Goal: Ask a question

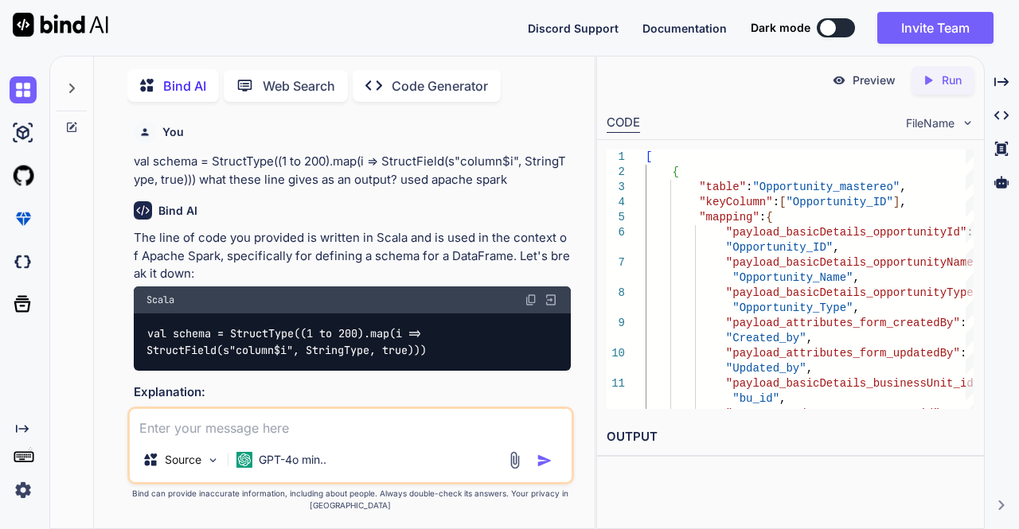
scroll to position [7127, 0]
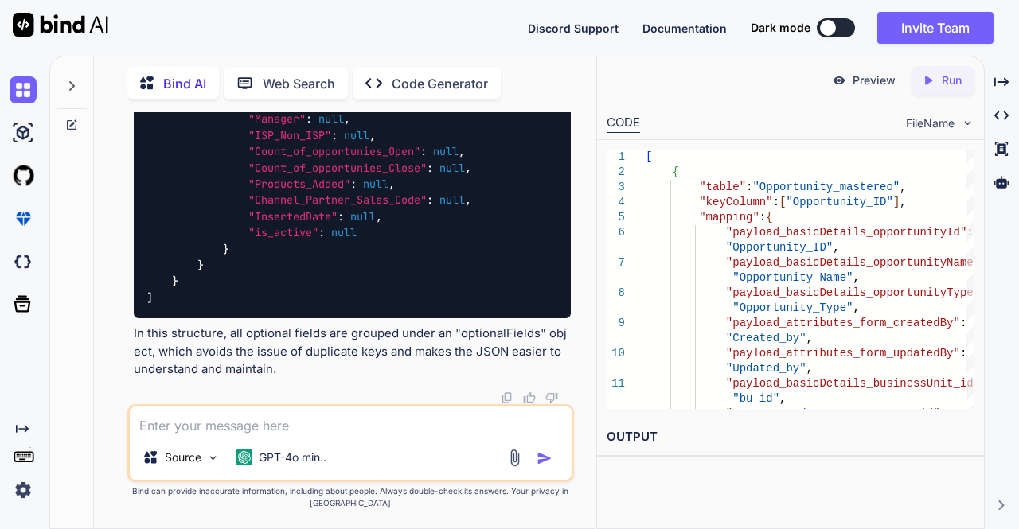
click at [207, 426] on textarea at bounding box center [351, 421] width 443 height 29
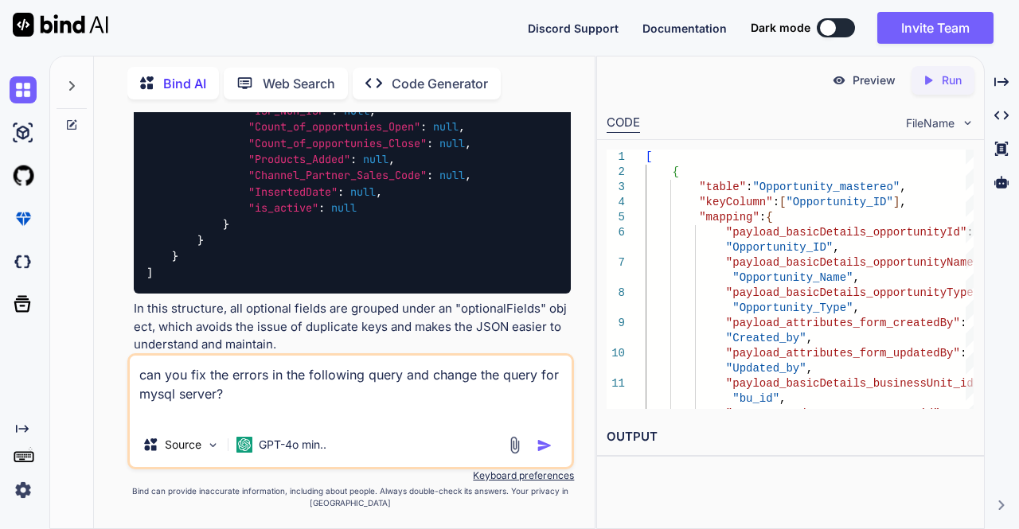
paste textarea "SELECT wdm.ASSIGNEDUSER, wdm.CASEID, casecount, case_title, case_desc, km.KPINA…"
type textarea "can you fix the errors in the following query and change the query for mysql se…"
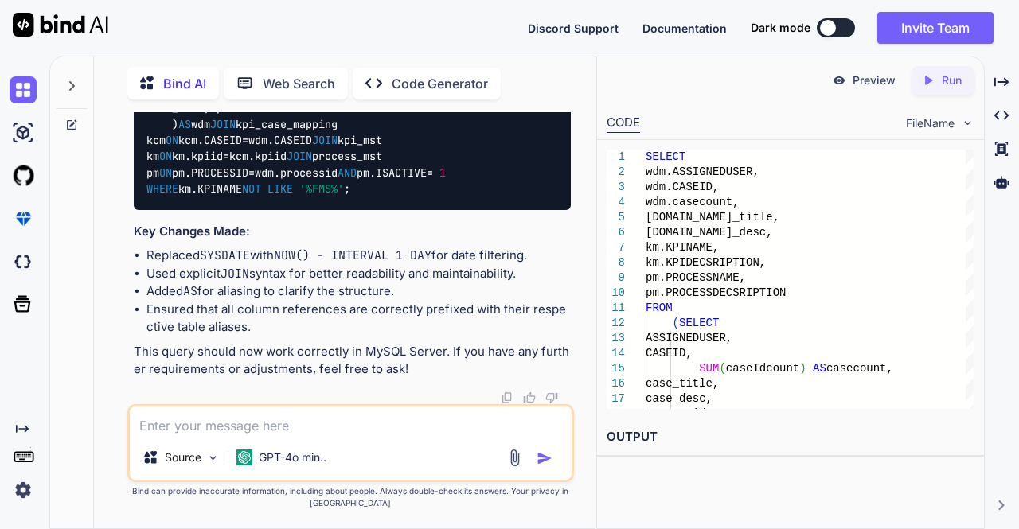
scroll to position [9154, 0]
type textarea "can you give me a single line sql query i don't want formatted one"
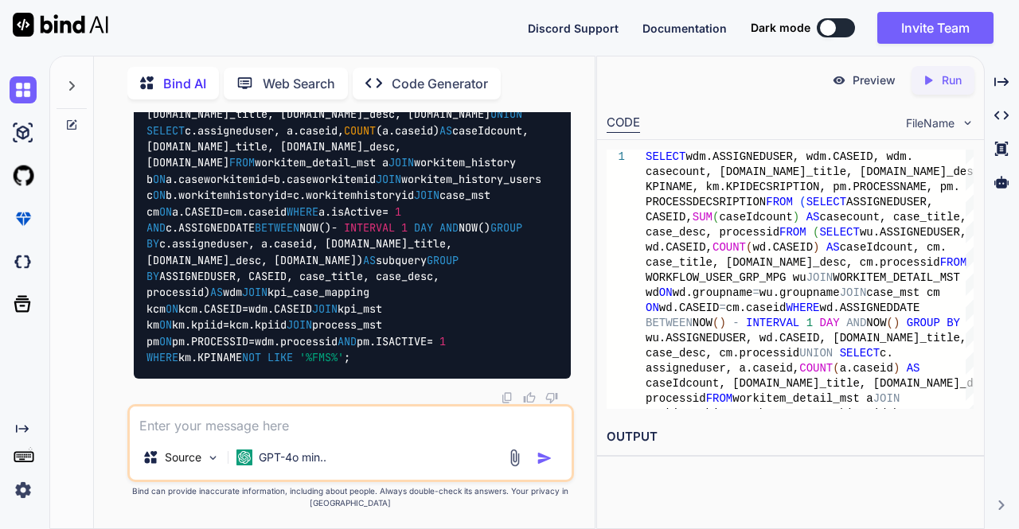
scroll to position [9483, 0]
click at [243, 426] on textarea at bounding box center [351, 421] width 443 height 29
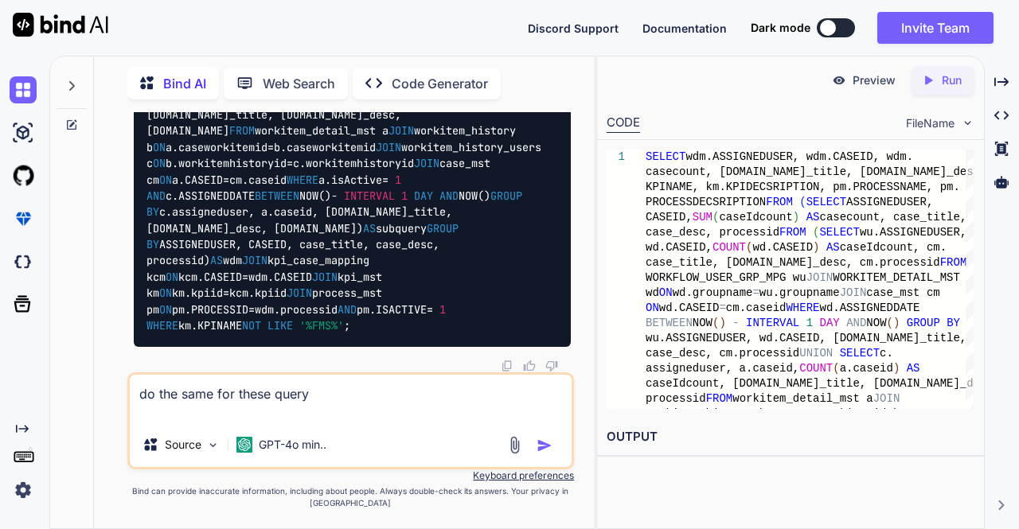
paste textarea "SELECT abc.ASSIGNEDUSER,abc.CASEID,SUM(abc.caseIdcount) casecount,[DOMAIN_NAME]…"
type textarea "do the same for these query SELECT abc.ASSIGNEDUSER,abc.CASEID,SUM(abc.caseIdco…"
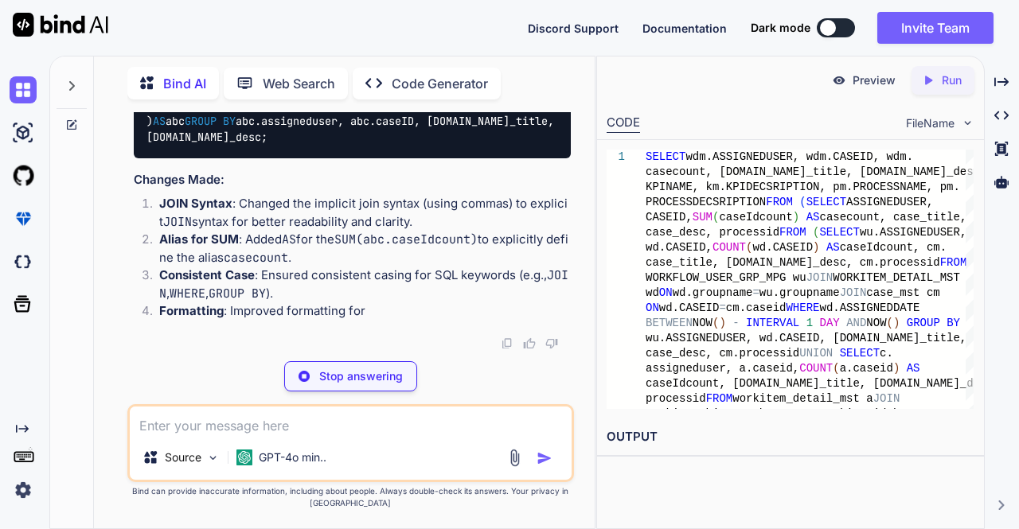
scroll to position [10359, 0]
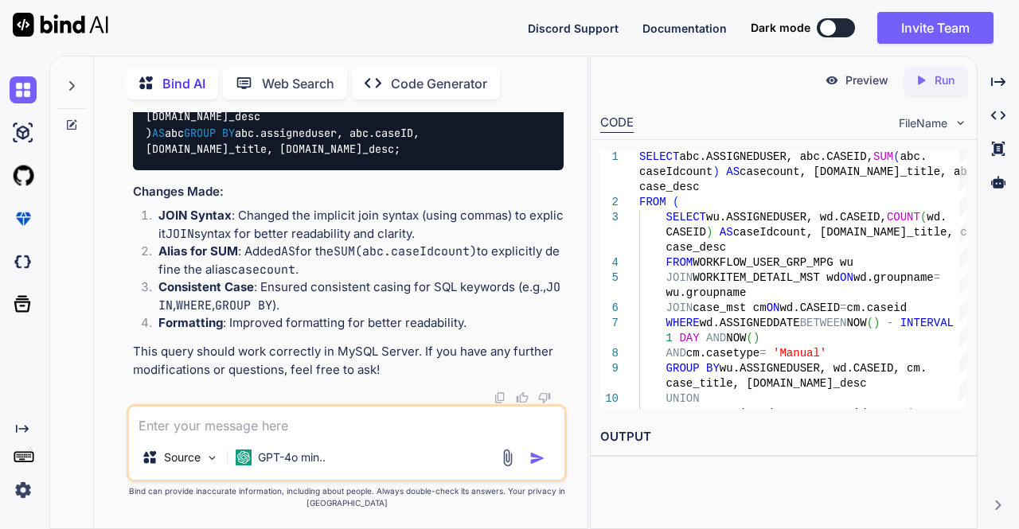
drag, startPoint x: 595, startPoint y: 366, endPoint x: 453, endPoint y: 359, distance: 142.7
click at [453, 359] on div "Bind AI Web Search Created with Pixso. Code Generator You val schema = StructTy…" at bounding box center [534, 293] width 970 height 474
click at [283, 428] on textarea at bounding box center [346, 421] width 435 height 29
type textarea "single line query please"
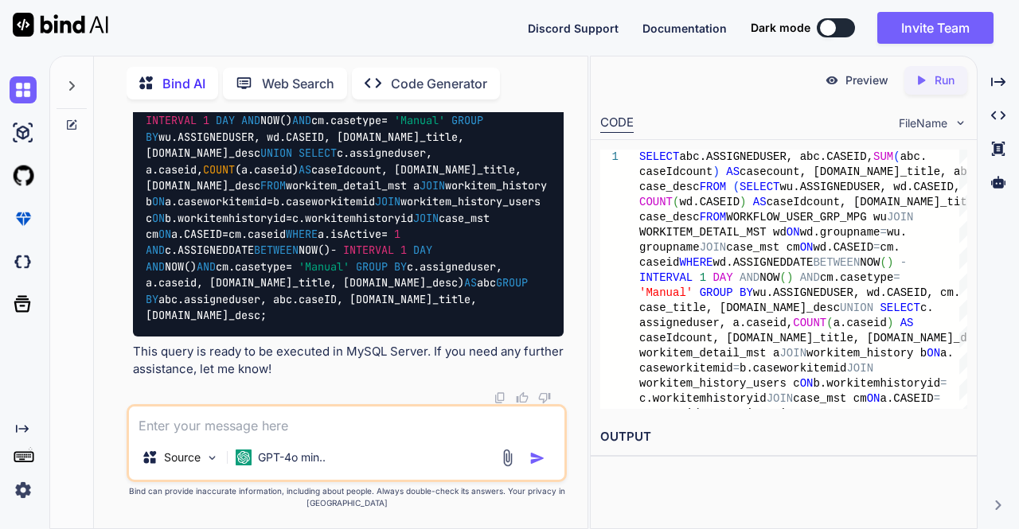
scroll to position [11380, 0]
click at [235, 416] on textarea at bounding box center [346, 421] width 435 height 29
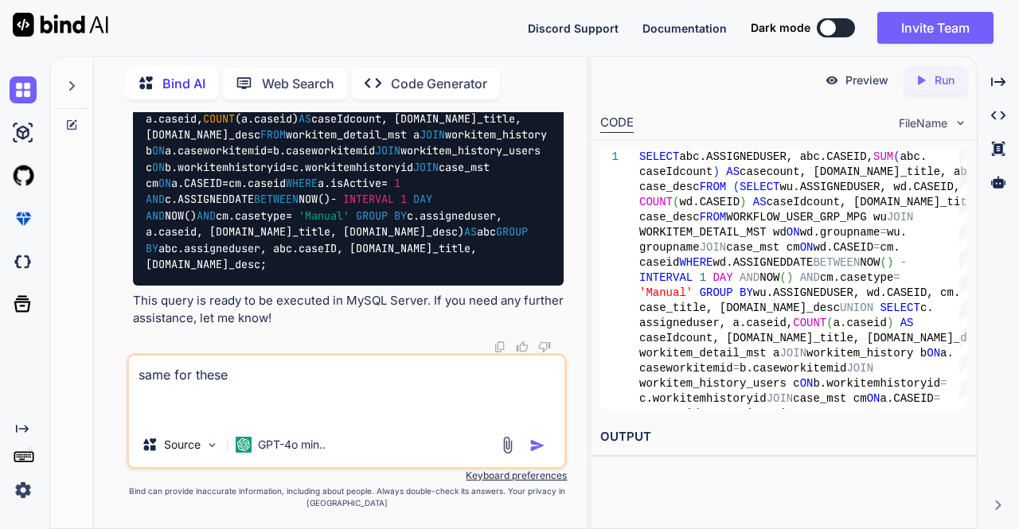
paste textarea "SELECT DISTINCT wd.fraud_Type, COUNT(*), wd.groupname, TRUNC(wd.assignedDate), …"
type textarea "same for these SELECT DISTINCT wd.fraud_Type, COUNT(*), wd.groupname, TRUNC(wd.…"
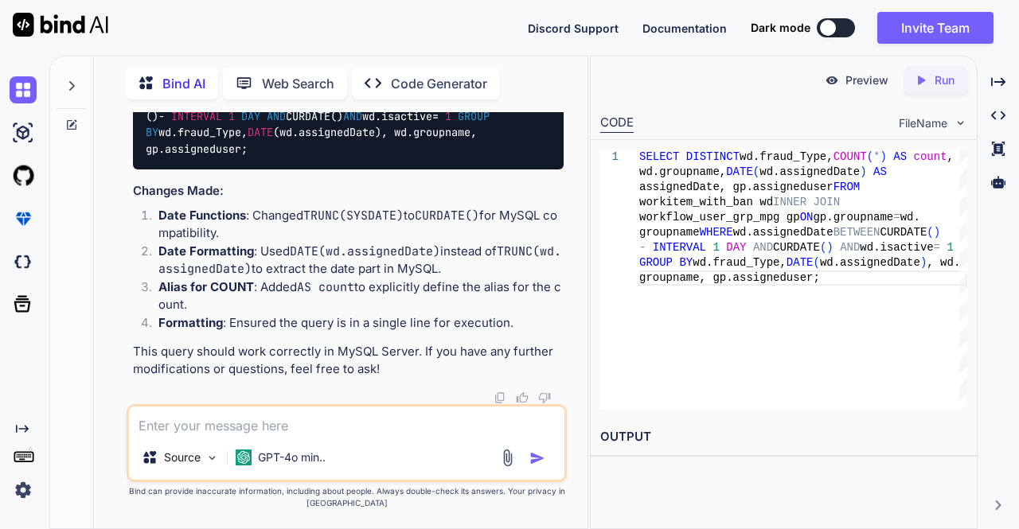
scroll to position [12006, 0]
click at [521, 7] on img at bounding box center [523, 0] width 13 height 13
